Goal: Task Accomplishment & Management: Use online tool/utility

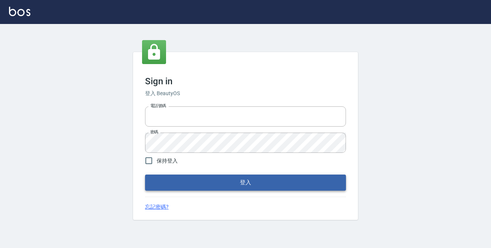
type input "0229470385"
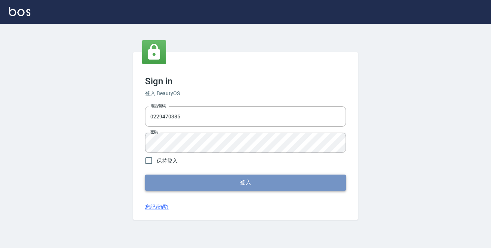
click at [252, 180] on button "登入" at bounding box center [245, 183] width 201 height 16
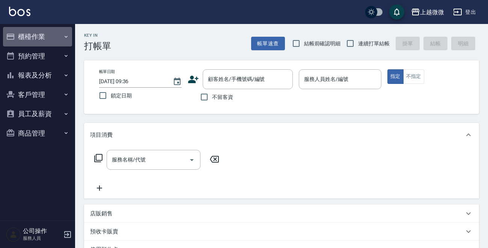
click at [65, 35] on icon "button" at bounding box center [66, 37] width 6 height 6
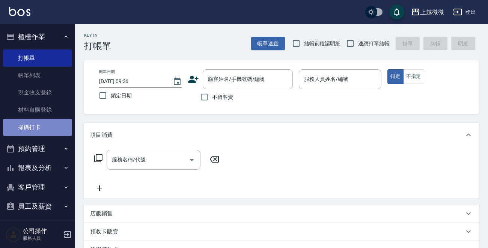
click at [55, 124] on link "掃碼打卡" at bounding box center [37, 127] width 69 height 17
